Goal: Information Seeking & Learning: Learn about a topic

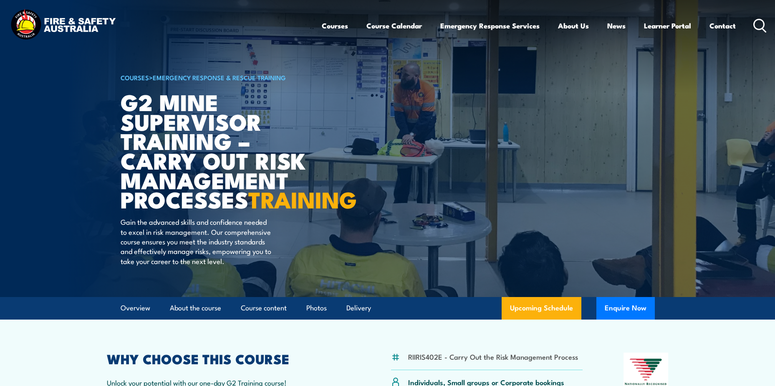
click at [761, 26] on icon at bounding box center [759, 26] width 13 height 14
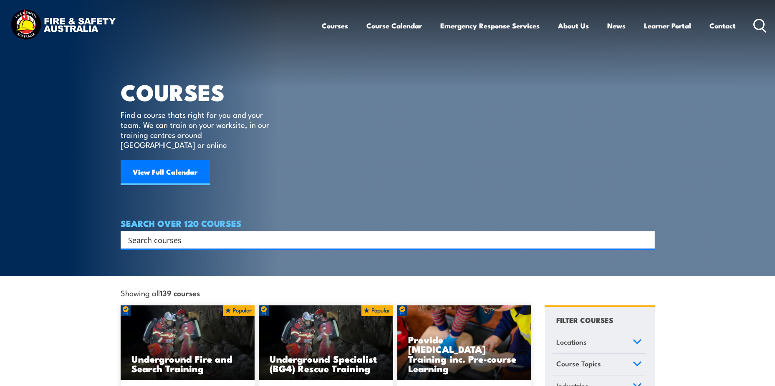
click at [129, 231] on div "Search" at bounding box center [388, 240] width 534 height 18
click at [126, 234] on div "Search" at bounding box center [387, 240] width 528 height 12
click at [151, 233] on input "Search input" at bounding box center [382, 239] width 508 height 13
type input "first aid refresher"
